Goal: Information Seeking & Learning: Understand process/instructions

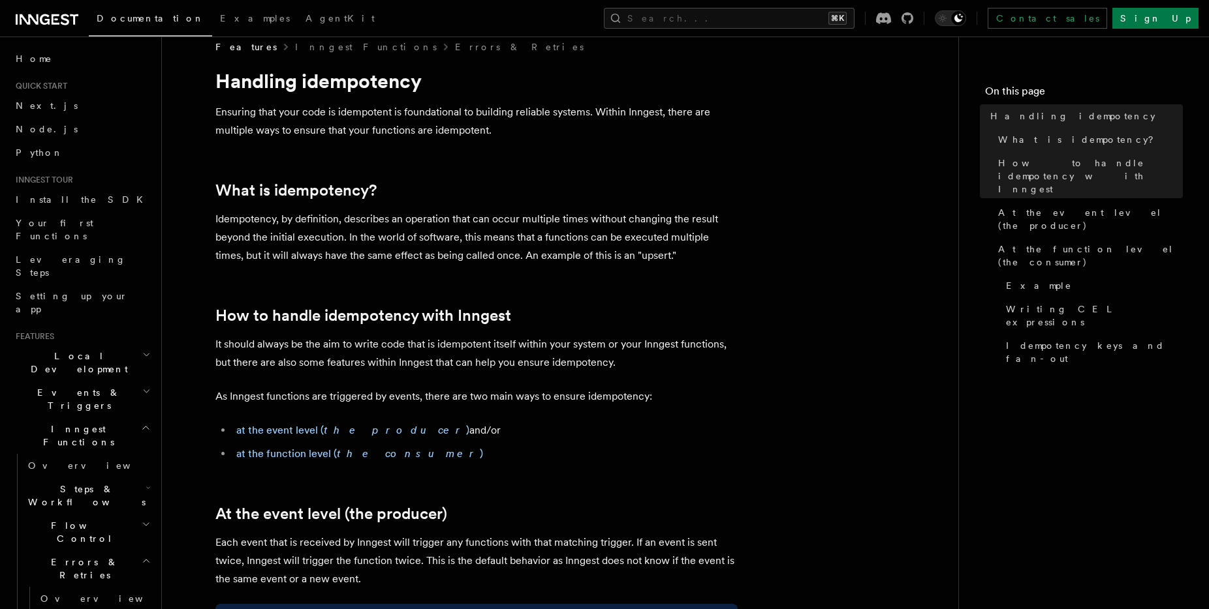
scroll to position [29, 0]
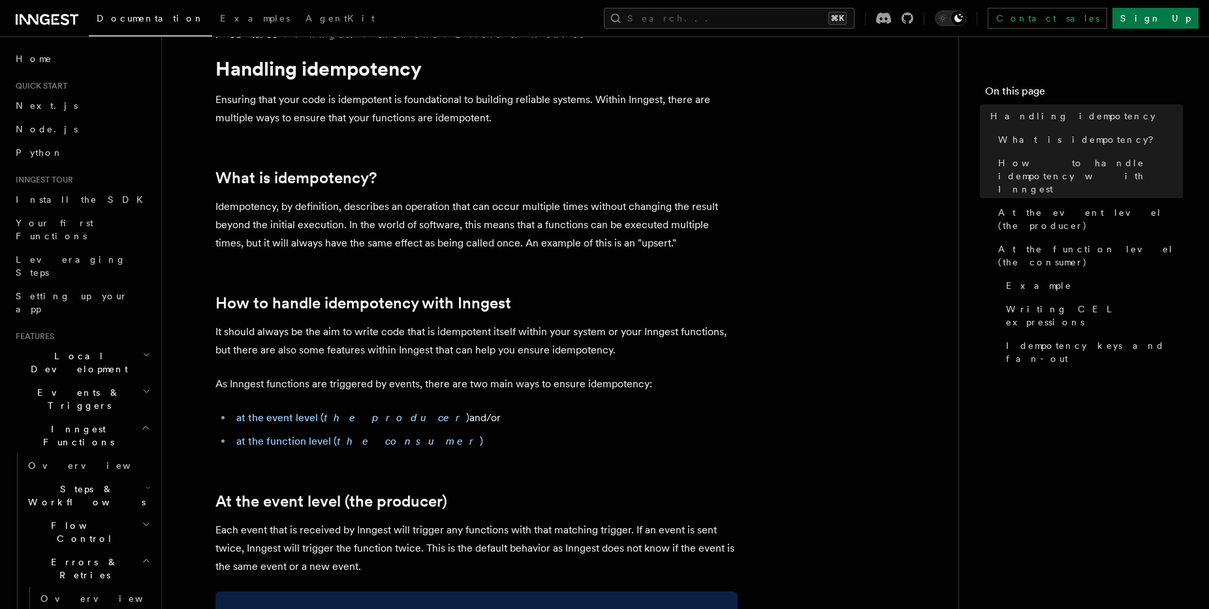
click at [339, 428] on ul "at the event level ( the producer ) and/or at the function level ( the consumer…" at bounding box center [476, 430] width 522 height 42
click at [339, 421] on em "the producer" at bounding box center [395, 418] width 142 height 12
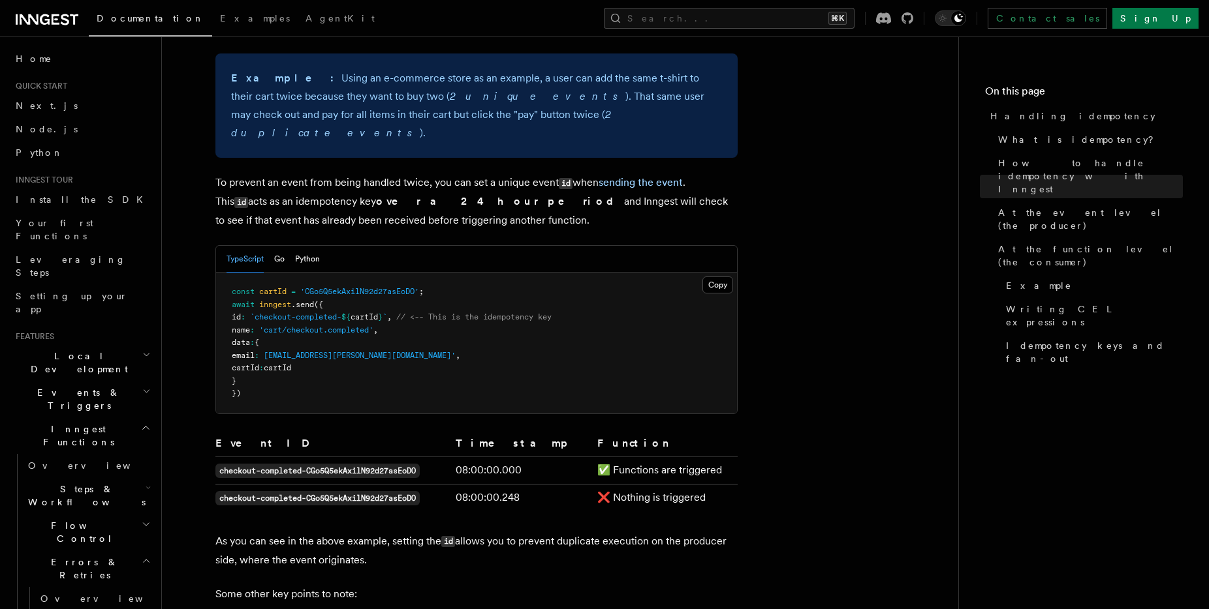
scroll to position [576, 0]
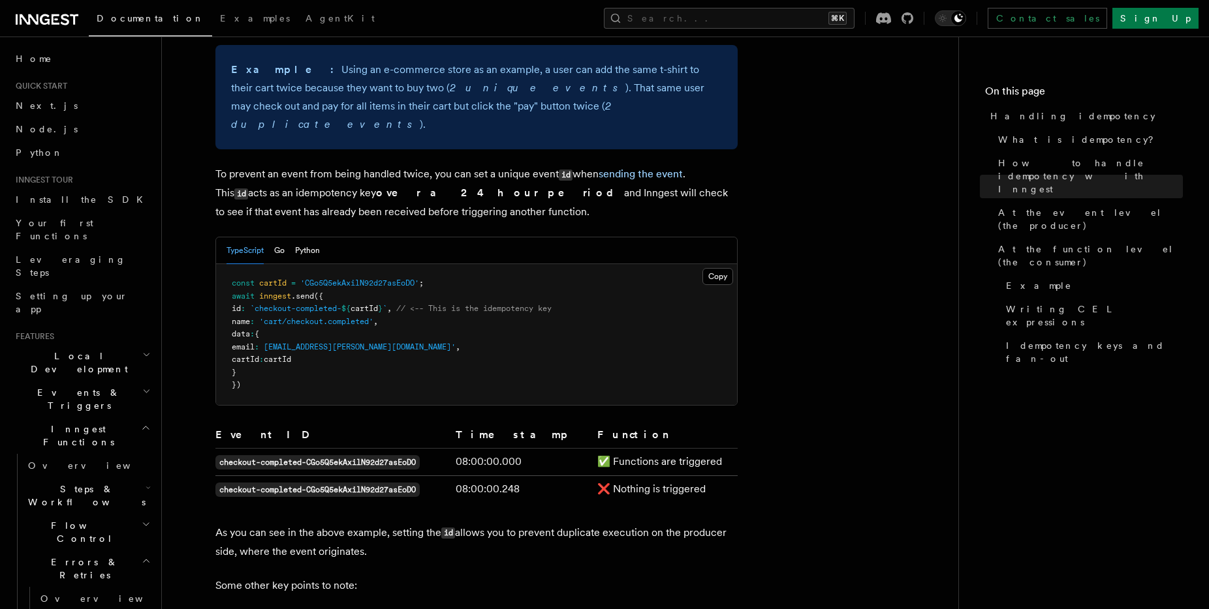
click at [284, 292] on span "inngest" at bounding box center [275, 296] width 32 height 9
drag, startPoint x: 284, startPoint y: 278, endPoint x: 306, endPoint y: 280, distance: 22.3
click at [306, 292] on span "await inngest .send ({" at bounding box center [277, 296] width 91 height 9
copy span "inngest .send"
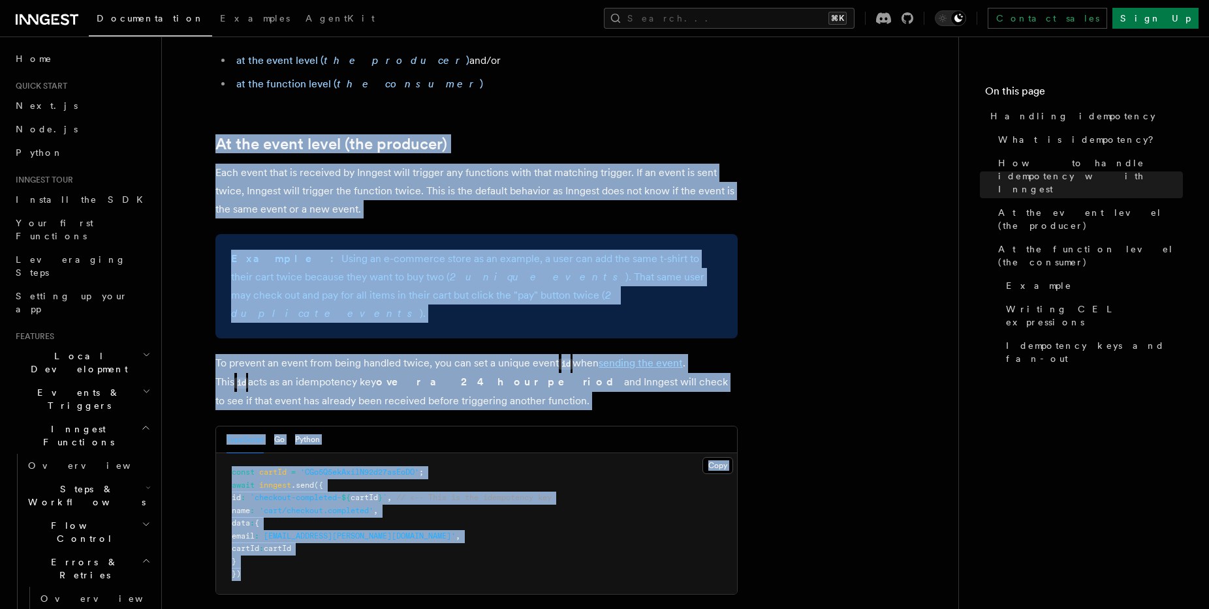
scroll to position [315, 0]
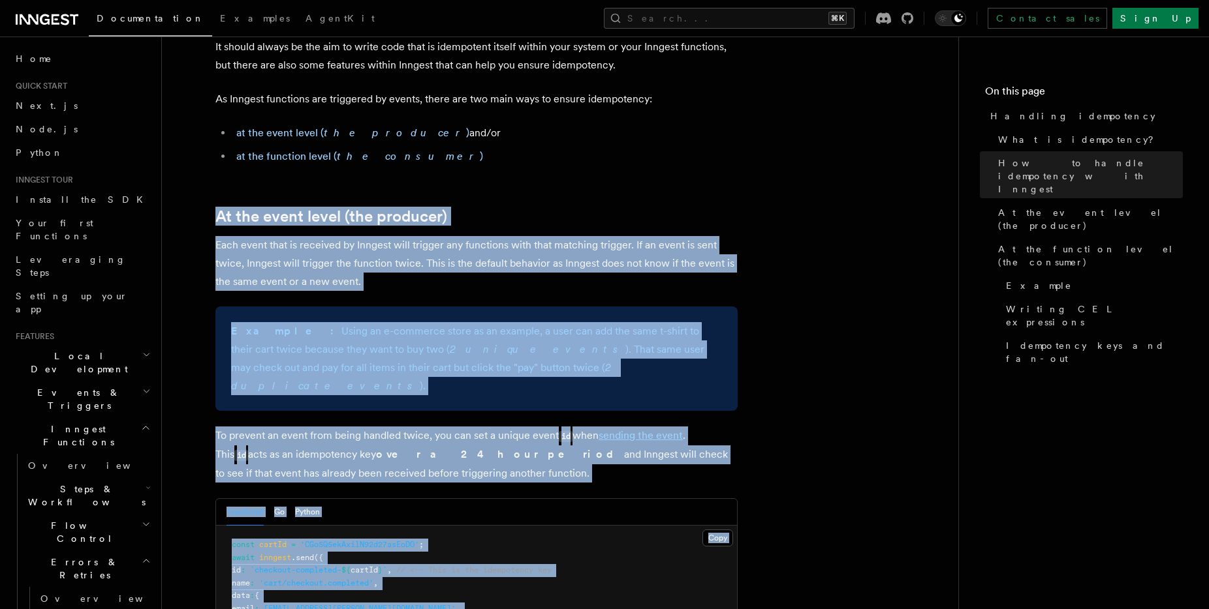
drag, startPoint x: 280, startPoint y: 378, endPoint x: 216, endPoint y: 166, distance: 221.5
copy article "At the event level (the producer) Each event that is received by Inngest will t…"
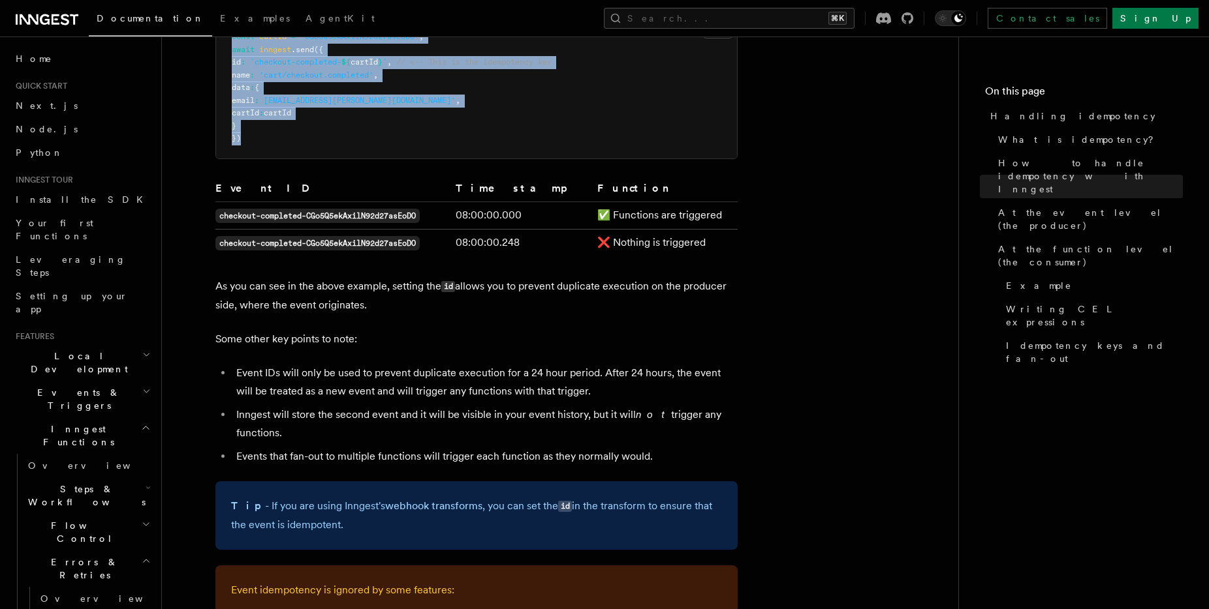
scroll to position [625, 0]
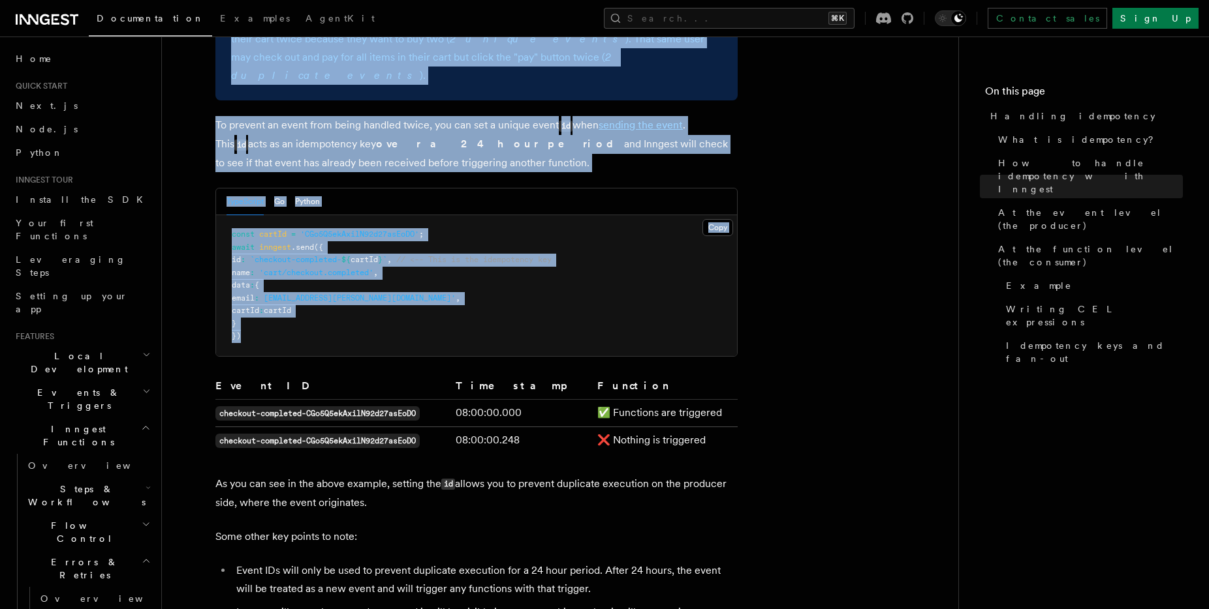
copy article "At the event level (the producer) Each event that is received by Inngest will t…"
click at [333, 327] on pre "const cartId = 'CGo5Q5ekAxilN92d27asEoDO' ; await inngest .send ({ id : `checko…" at bounding box center [476, 285] width 521 height 141
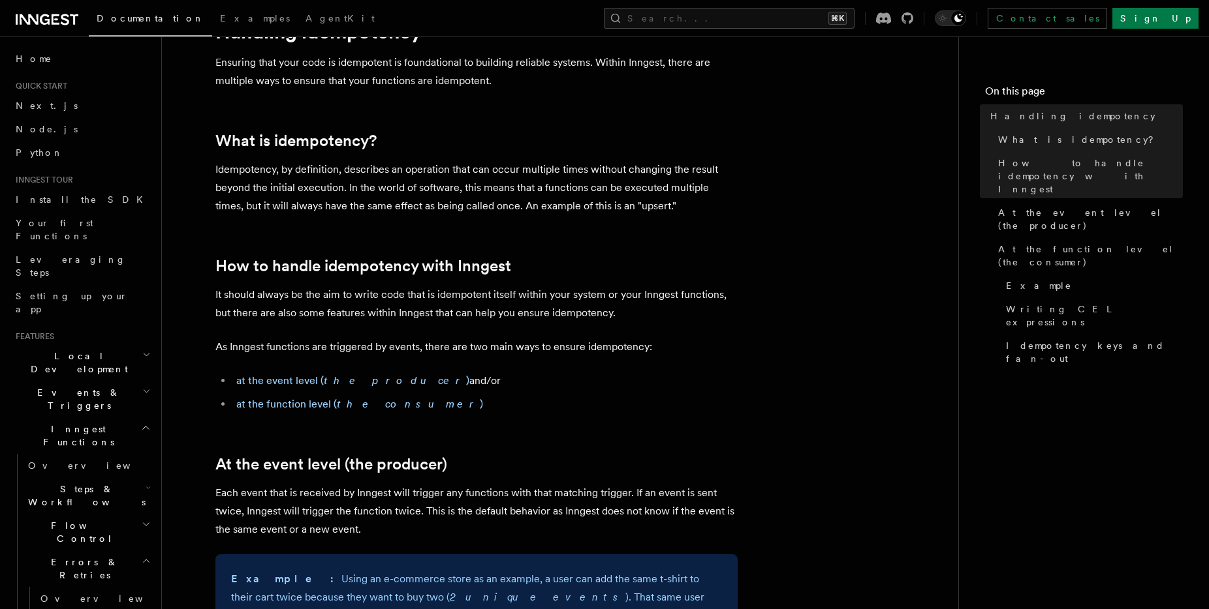
scroll to position [0, 0]
